Goal: Task Accomplishment & Management: Use online tool/utility

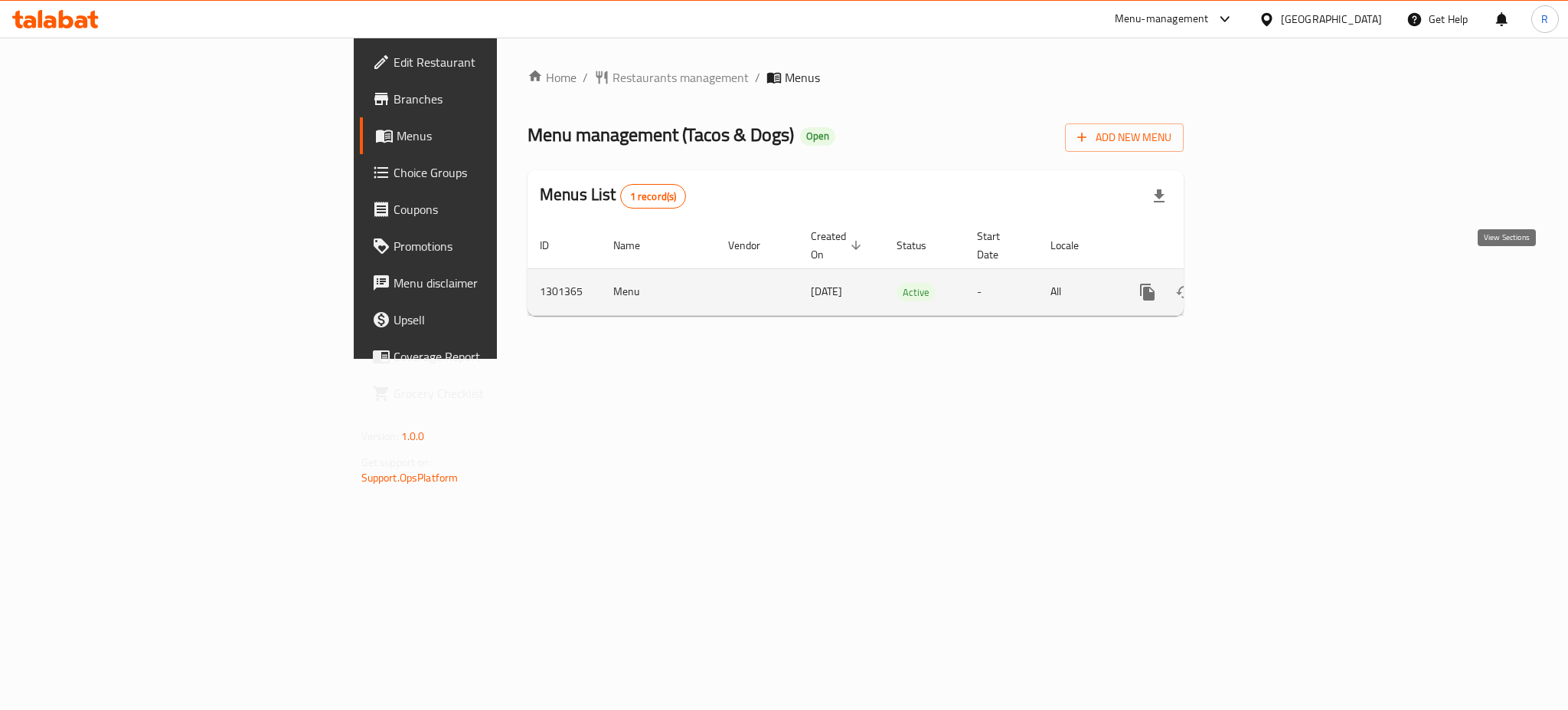
click at [1267, 283] on icon "enhanced table" at bounding box center [1259, 292] width 19 height 19
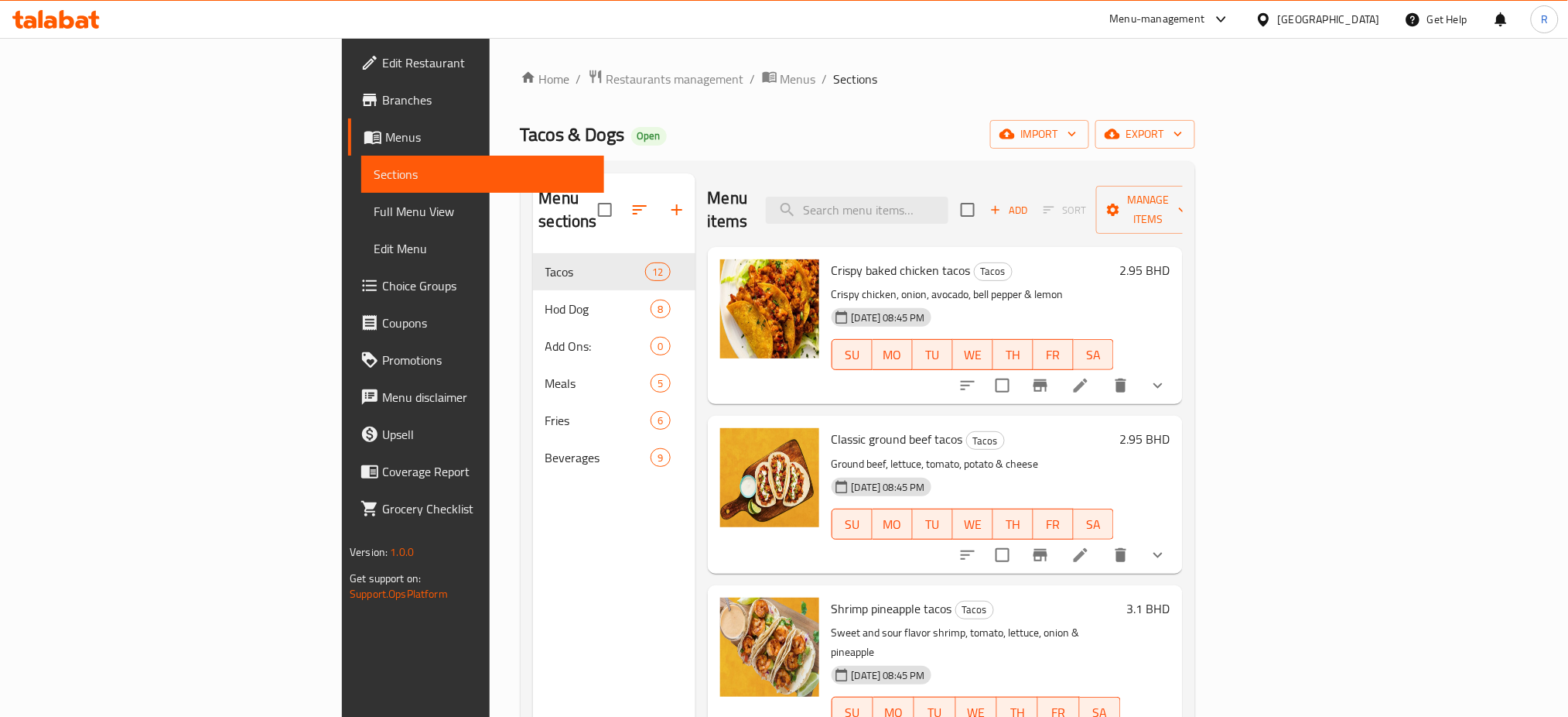
click at [696, 53] on div "Home / Restaurants management / Menus / Sections Tacos & Dogs Open import expor…" at bounding box center [858, 486] width 737 height 895
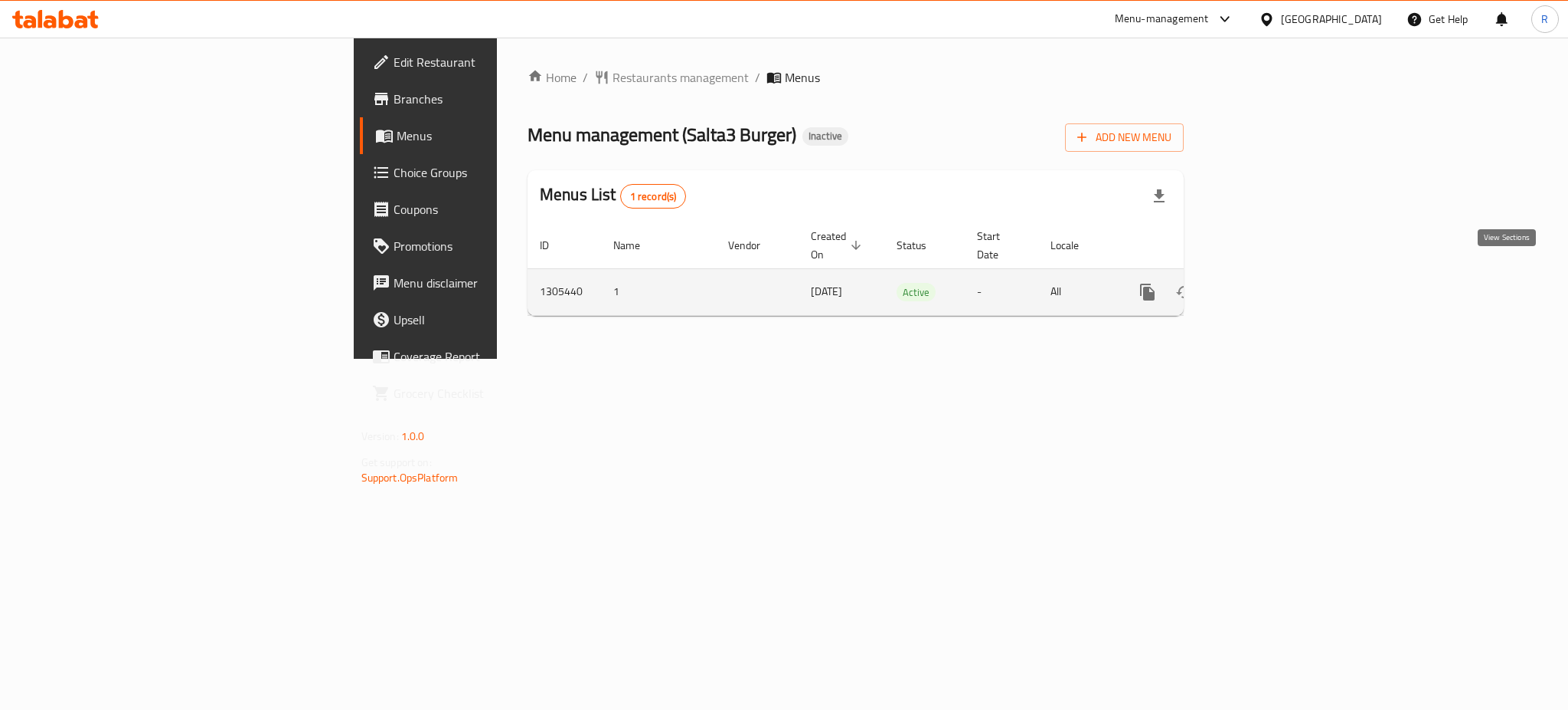
click at [1267, 283] on icon "enhanced table" at bounding box center [1259, 292] width 19 height 19
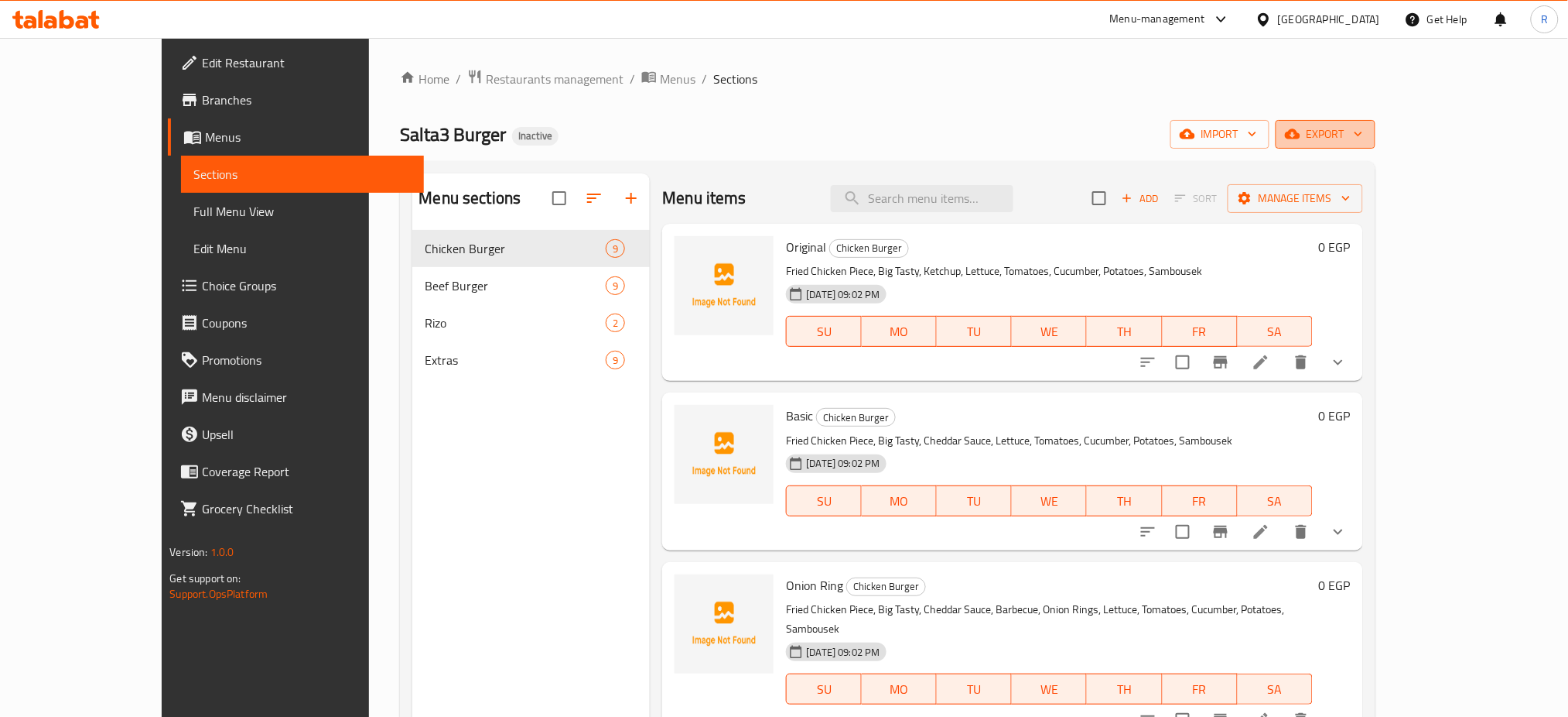
click at [1363, 129] on span "export" at bounding box center [1325, 134] width 75 height 19
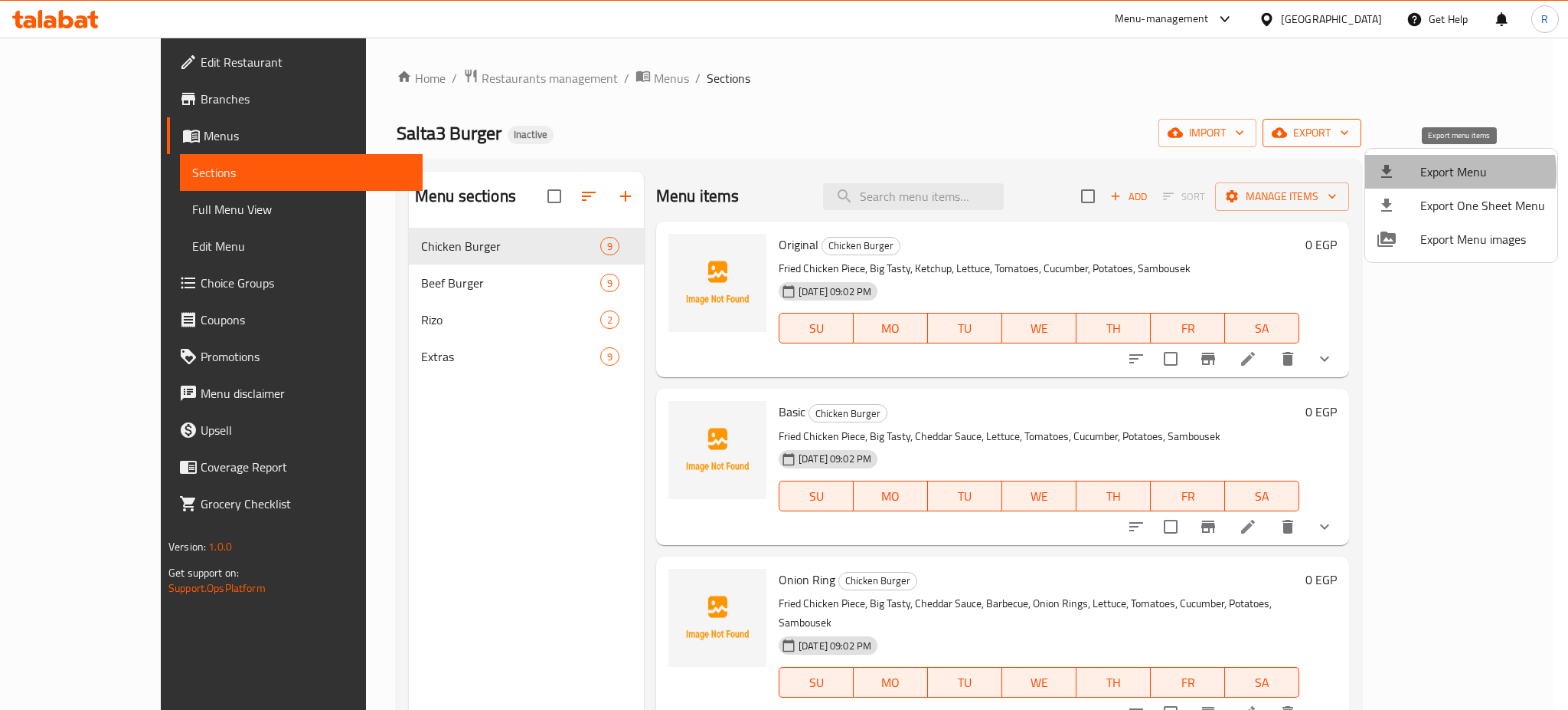
click at [1442, 173] on span "Export Menu" at bounding box center [1483, 172] width 124 height 19
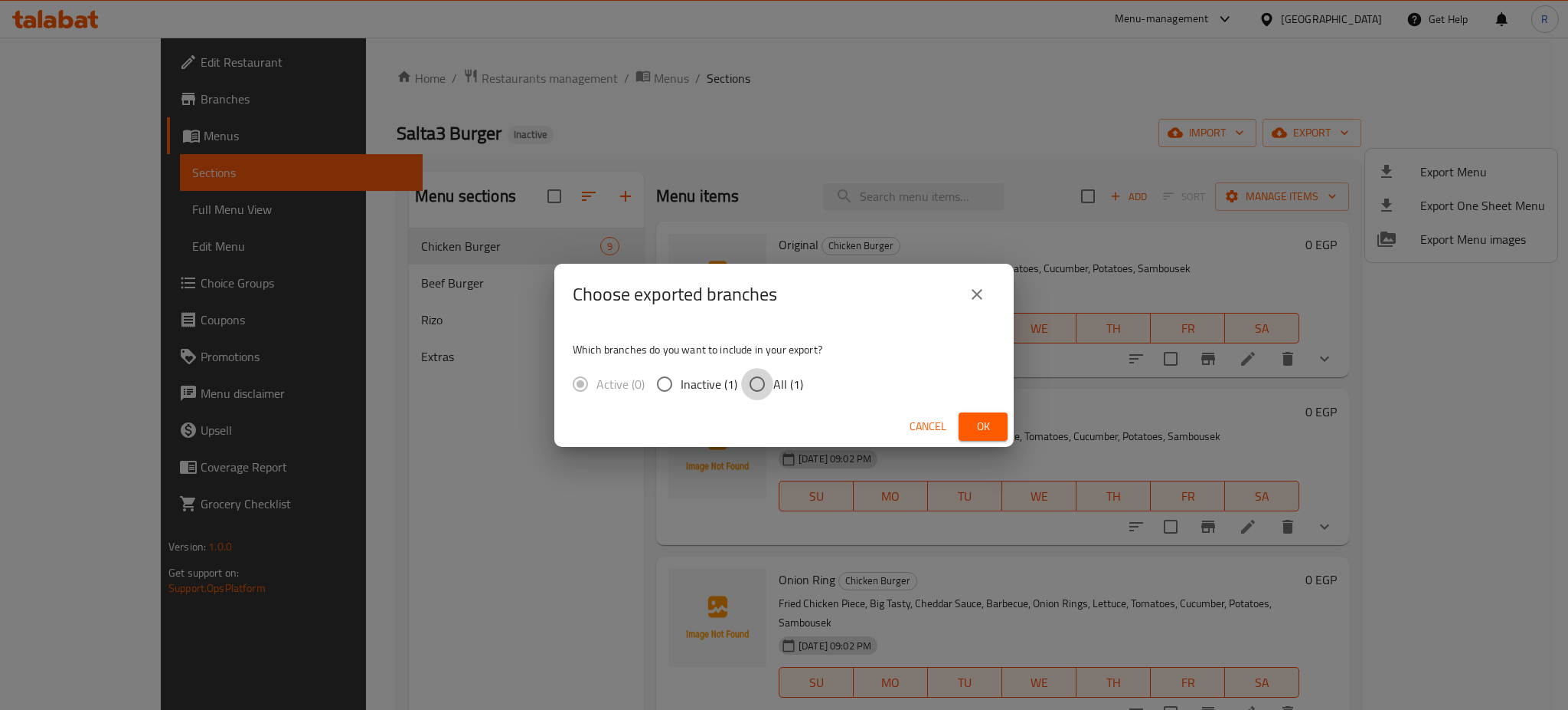
click at [750, 387] on input "All (1)" at bounding box center [758, 384] width 32 height 32
radio input "true"
click at [990, 431] on span "Ok" at bounding box center [984, 426] width 24 height 19
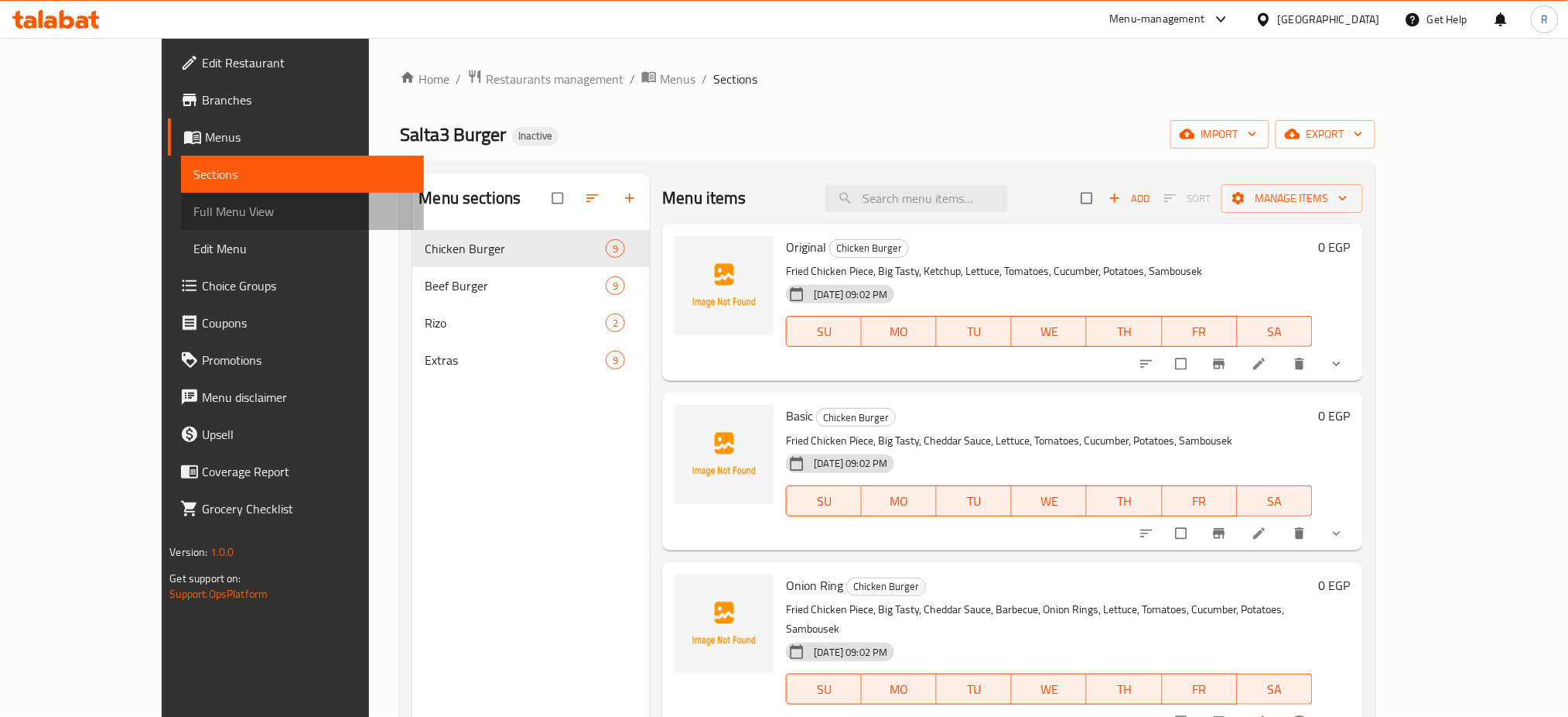
click at [193, 210] on span "Full Menu View" at bounding box center [302, 211] width 218 height 19
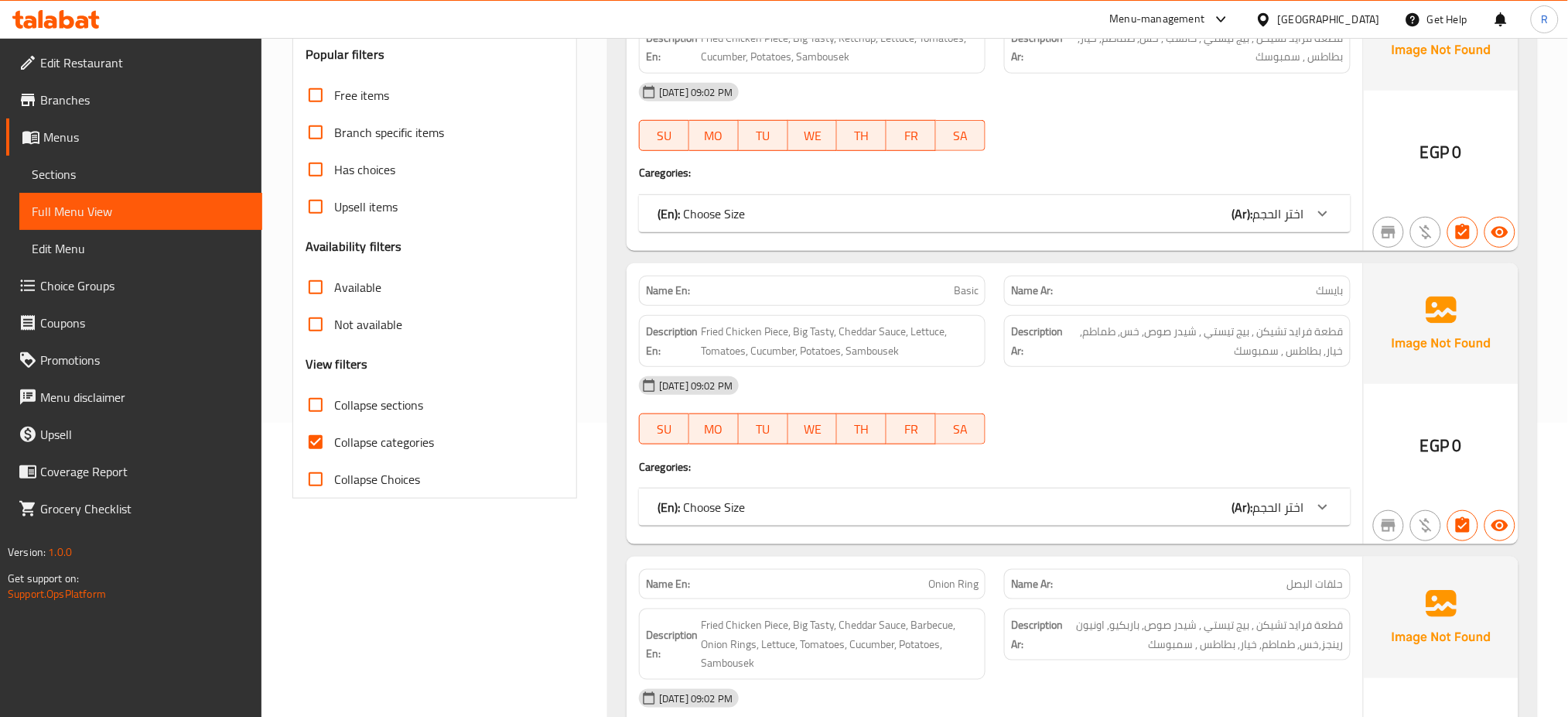
scroll to position [309, 0]
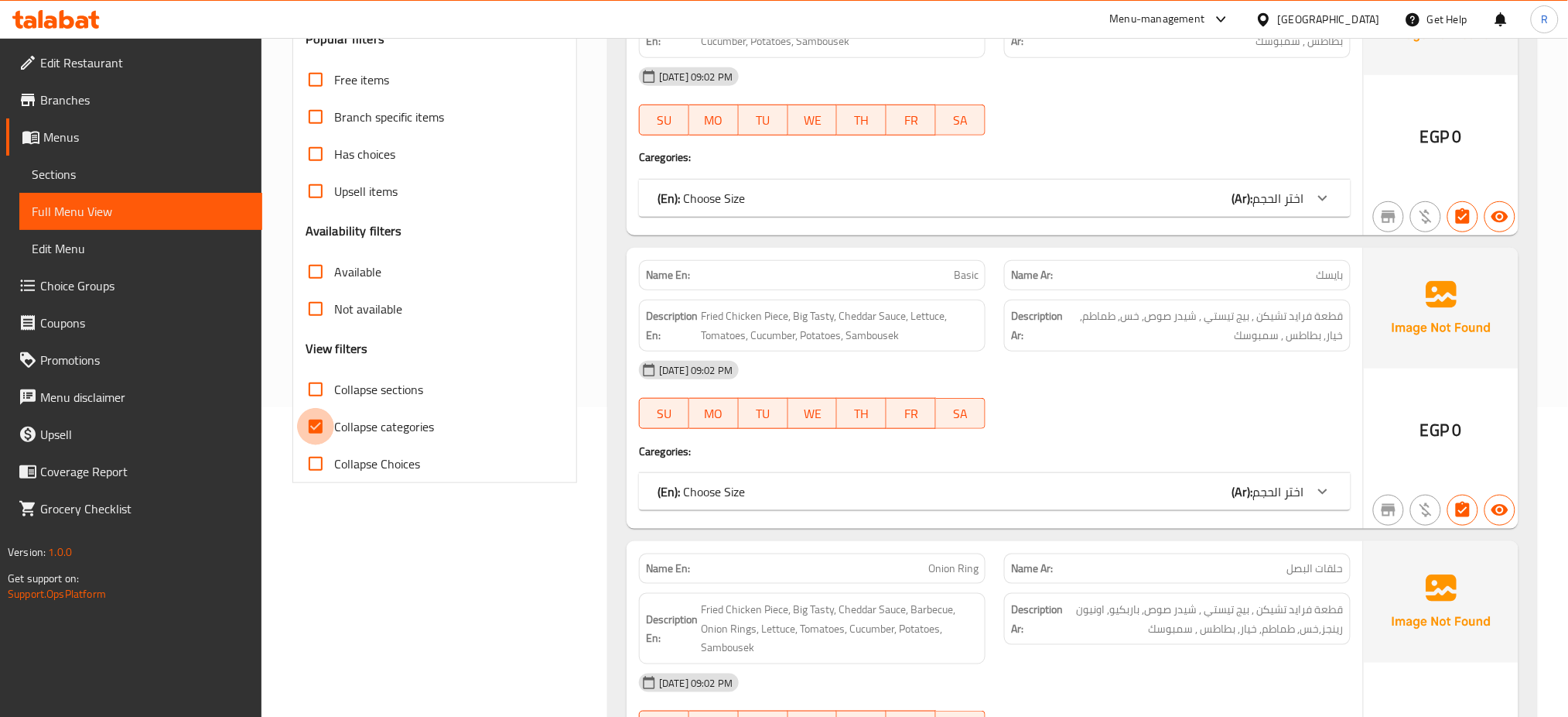
click at [317, 430] on input "Collapse categories" at bounding box center [315, 426] width 37 height 37
checkbox input "false"
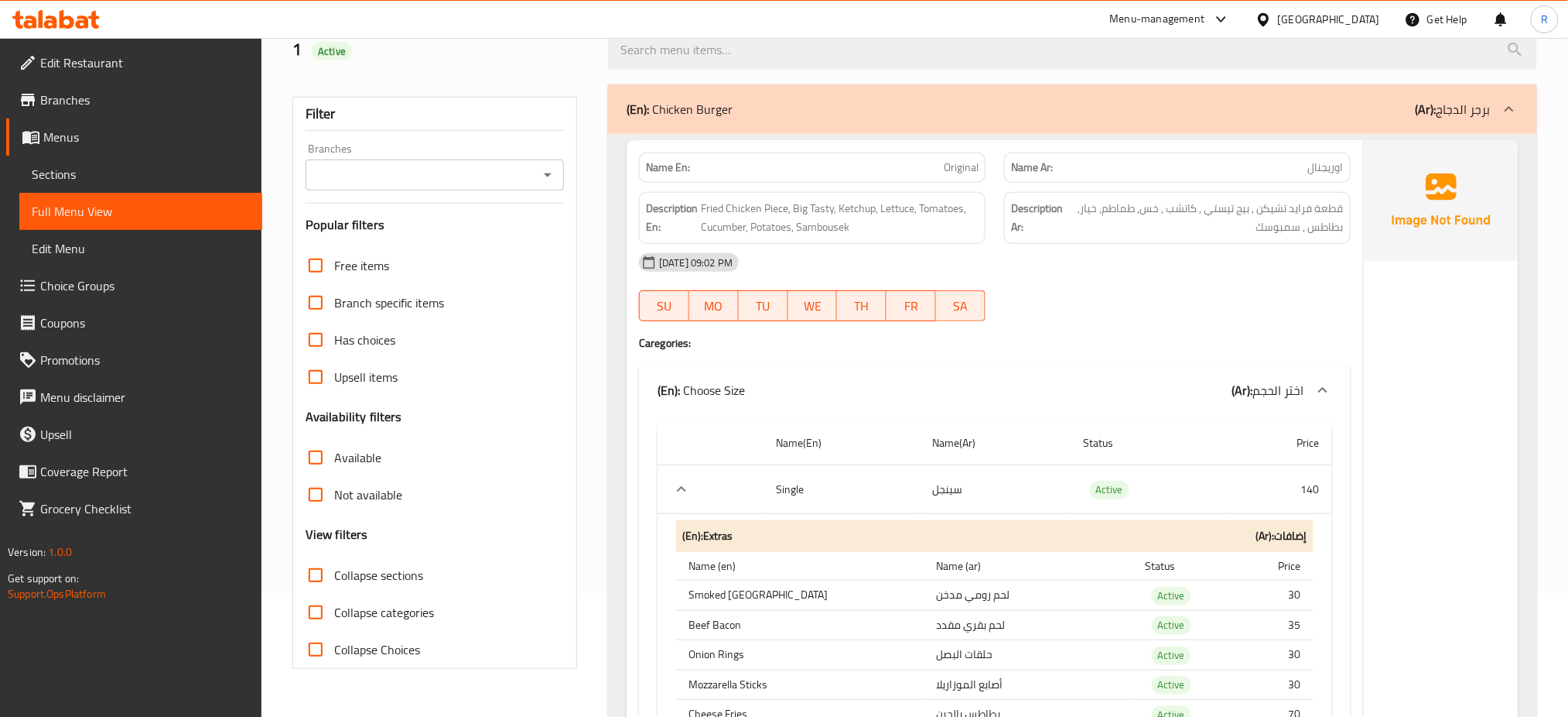
scroll to position [0, 0]
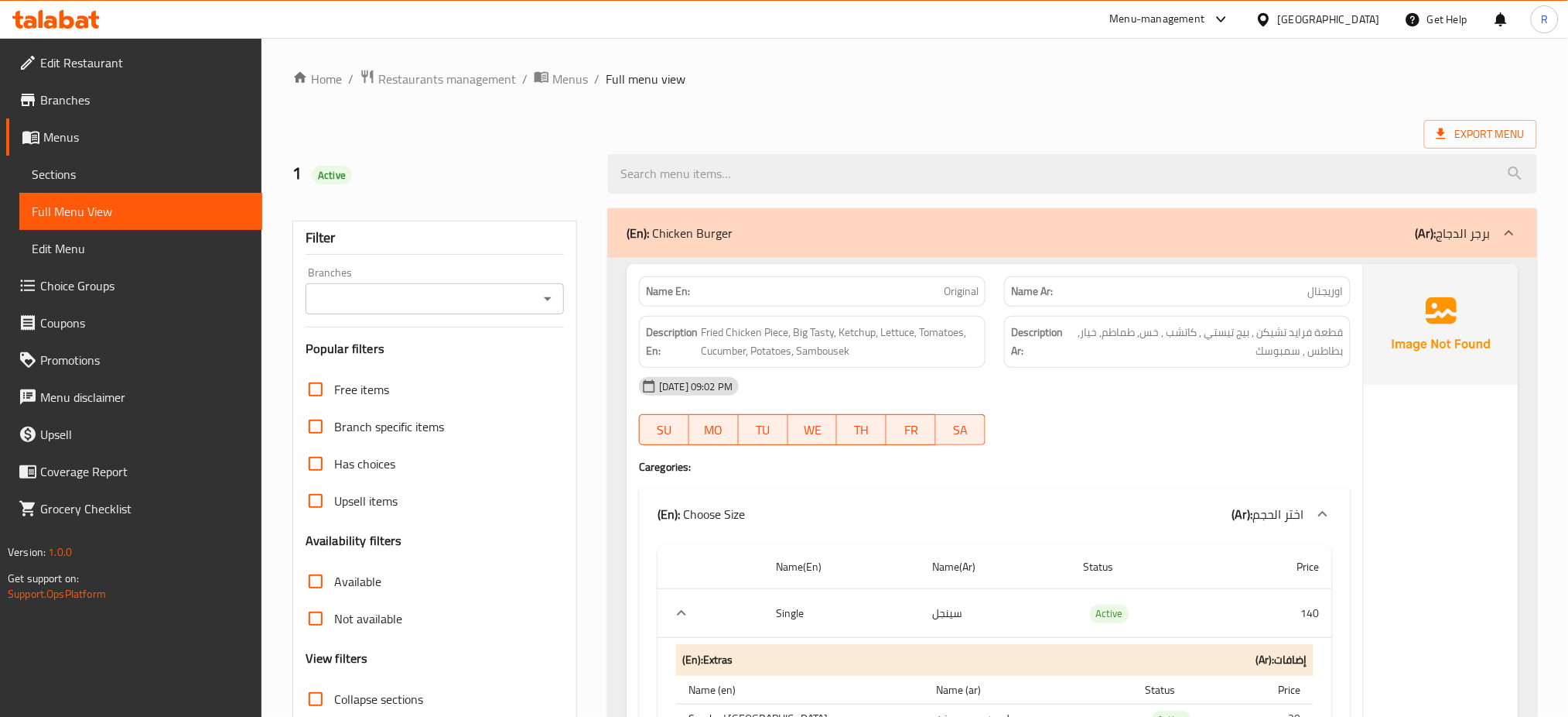
click at [328, 184] on div "Active" at bounding box center [332, 175] width 40 height 19
click at [337, 184] on div "Active" at bounding box center [332, 175] width 40 height 19
click at [337, 183] on div "Active" at bounding box center [332, 175] width 40 height 19
copy span "Active"
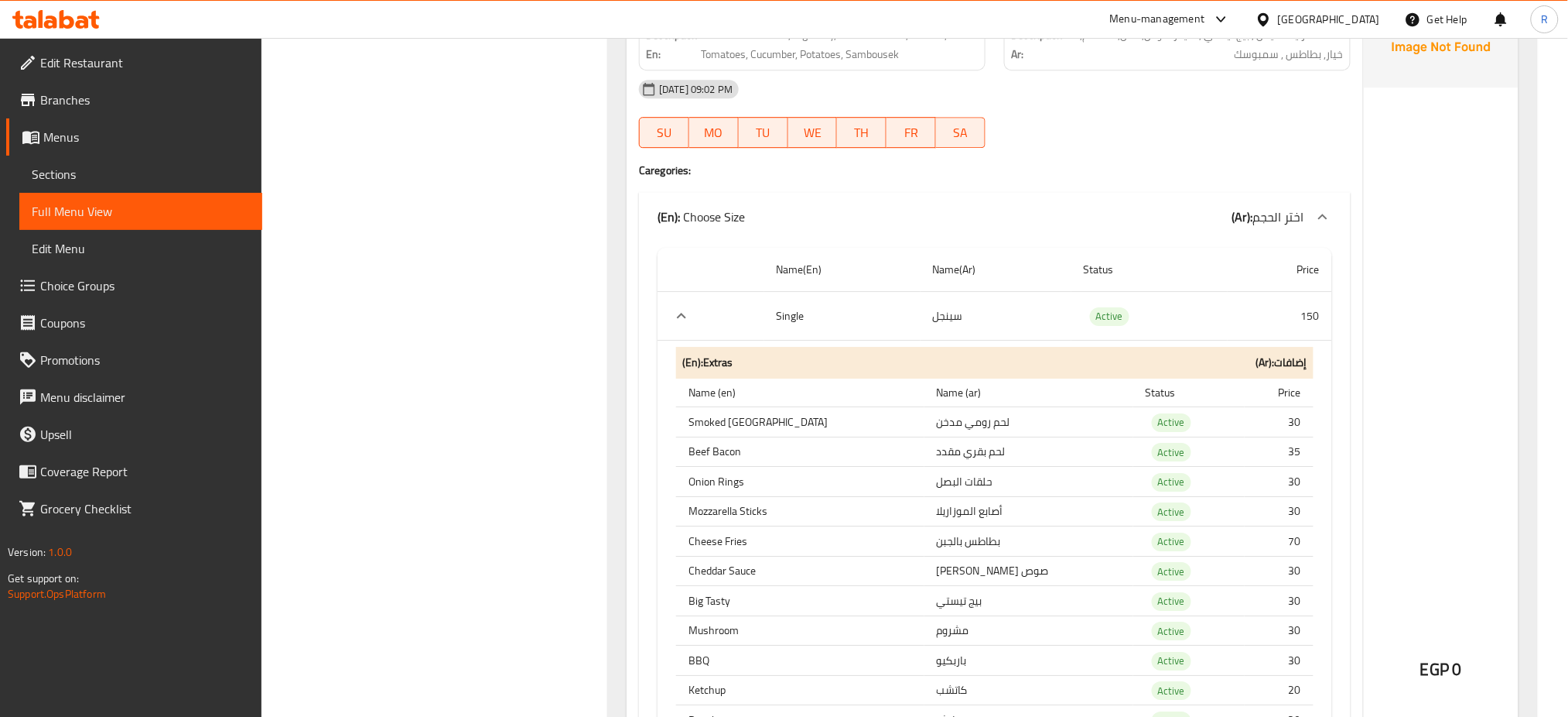
scroll to position [1754, 0]
